Goal: Entertainment & Leisure: Consume media (video, audio)

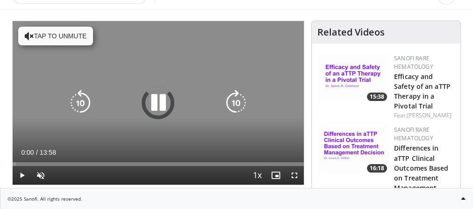
scroll to position [14, 0]
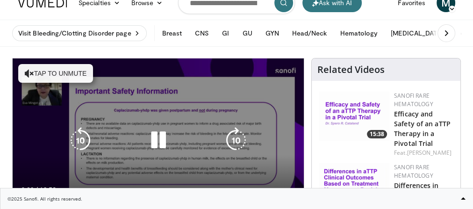
click at [50, 69] on button "Tap to unmute" at bounding box center [55, 73] width 75 height 19
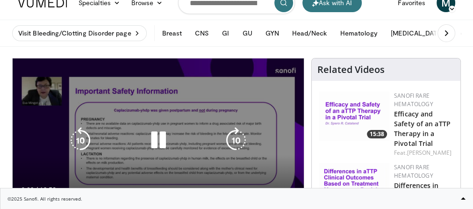
click at [187, 162] on div "10 seconds Tap to unmute" at bounding box center [158, 139] width 291 height 163
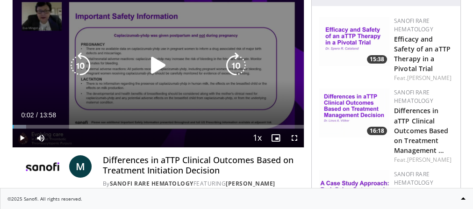
scroll to position [126, 0]
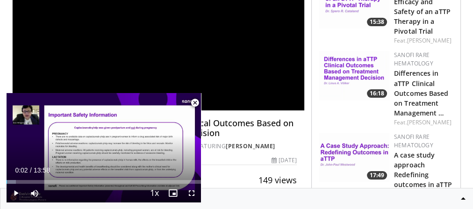
click at [196, 101] on span "Video Player" at bounding box center [194, 102] width 19 height 19
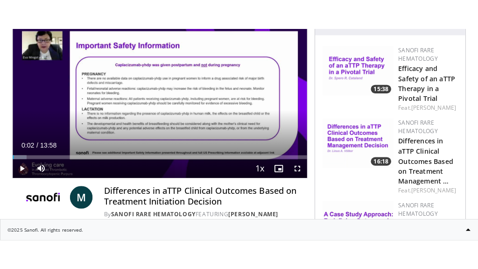
scroll to position [51, 0]
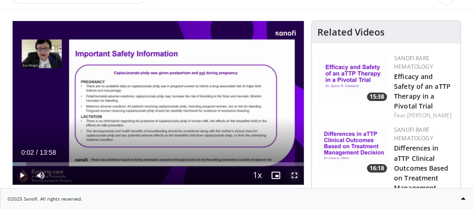
click at [295, 174] on span "Video Player" at bounding box center [294, 175] width 19 height 19
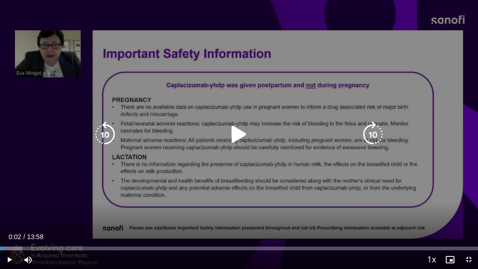
click at [230, 137] on icon "Video Player" at bounding box center [239, 134] width 26 height 26
click at [232, 118] on div "10 seconds Tap to unmute" at bounding box center [239, 134] width 478 height 269
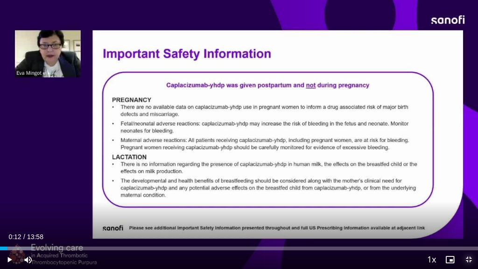
click at [467, 208] on span "Video Player" at bounding box center [469, 259] width 19 height 19
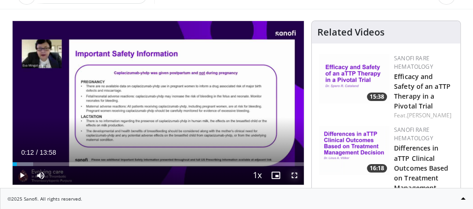
click at [292, 175] on span "Video Player" at bounding box center [294, 175] width 19 height 19
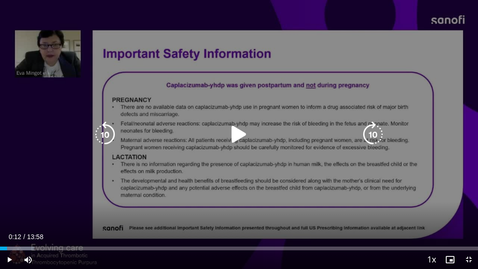
click at [254, 192] on div "10 seconds Tap to unmute" at bounding box center [239, 134] width 478 height 269
click at [241, 133] on icon "Video Player" at bounding box center [239, 134] width 26 height 26
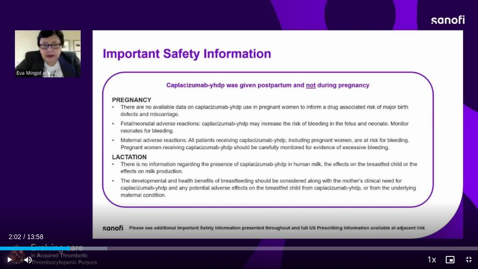
click at [8, 208] on span "Video Player" at bounding box center [9, 259] width 19 height 19
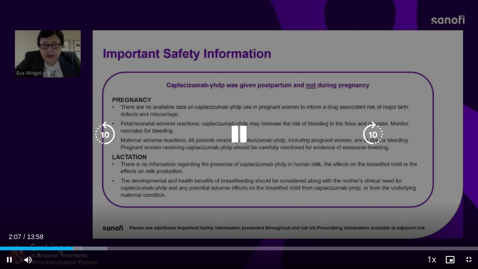
click at [51, 204] on div "10 seconds Tap to unmute" at bounding box center [239, 134] width 478 height 269
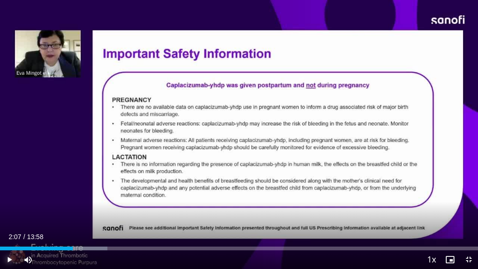
click at [10, 208] on span "Video Player" at bounding box center [9, 259] width 19 height 19
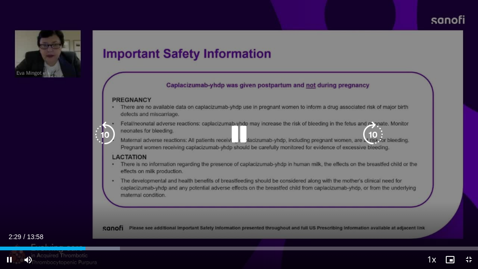
click at [107, 201] on div "10 seconds Tap to unmute" at bounding box center [239, 134] width 478 height 269
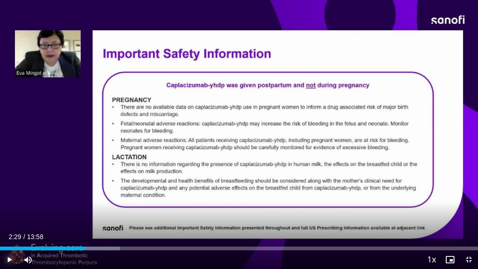
click at [7, 208] on span "Video Player" at bounding box center [9, 259] width 19 height 19
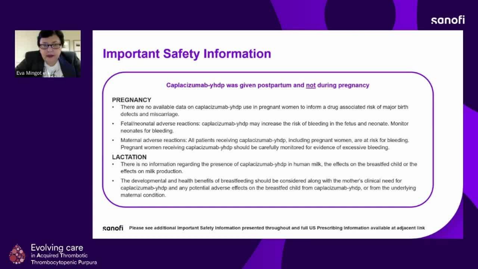
click at [123, 208] on div "10 seconds Tap to unmute" at bounding box center [239, 134] width 478 height 269
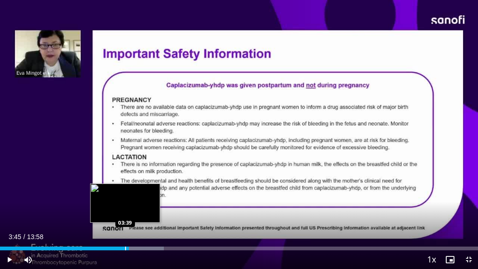
click at [125, 208] on div "Progress Bar" at bounding box center [125, 249] width 1 height 4
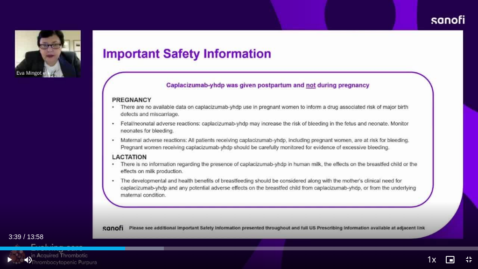
click at [11, 208] on span "Video Player" at bounding box center [9, 259] width 19 height 19
click at [10, 208] on span "Video Player" at bounding box center [9, 259] width 19 height 19
click at [9, 208] on span "Video Player" at bounding box center [9, 259] width 19 height 19
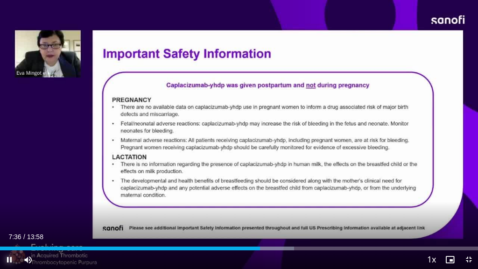
click at [12, 208] on span "Video Player" at bounding box center [9, 259] width 19 height 19
click at [8, 208] on span "Video Player" at bounding box center [9, 259] width 19 height 19
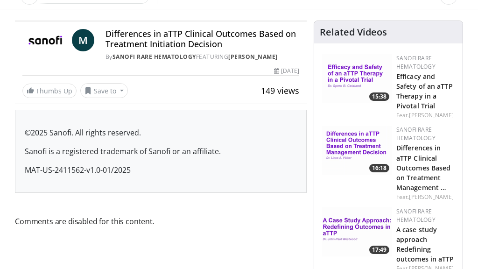
click at [15, 21] on span "Video Player" at bounding box center [24, 11] width 19 height 19
click at [306, 21] on span "Video Player" at bounding box center [297, 11] width 19 height 19
